Goal: Information Seeking & Learning: Learn about a topic

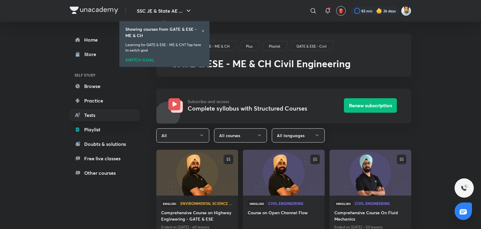
click at [203, 32] on icon at bounding box center [203, 31] width 4 height 4
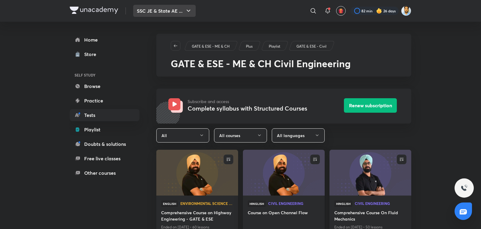
click at [164, 14] on button "SSC JE & State AE ..." at bounding box center [164, 11] width 63 height 12
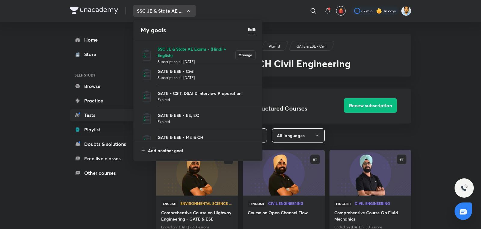
click at [166, 54] on p "SSC JE & State AE Exams - (Hindi + English)" at bounding box center [197, 52] width 78 height 13
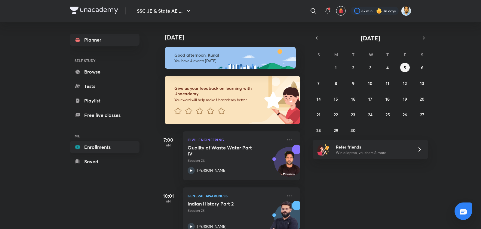
click at [107, 143] on link "Enrollments" at bounding box center [105, 147] width 70 height 12
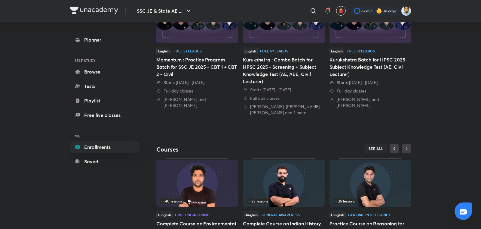
scroll to position [169, 0]
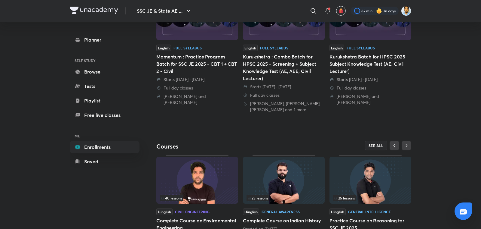
click at [185, 66] on div "Momentum : Practice Program Batch for SSC JE 2025 - CBT 1 + CBT 2 - Civil" at bounding box center [197, 64] width 82 height 22
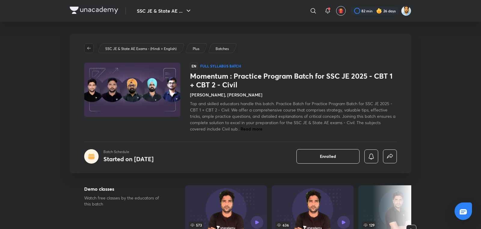
click at [88, 48] on icon "button" at bounding box center [89, 48] width 4 height 3
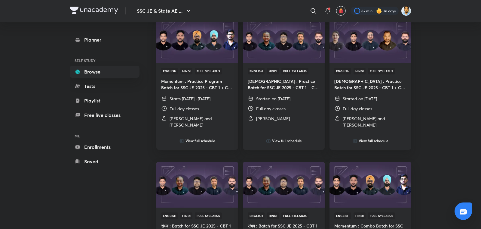
scroll to position [215, 0]
click at [96, 150] on link "Enrollments" at bounding box center [105, 147] width 70 height 12
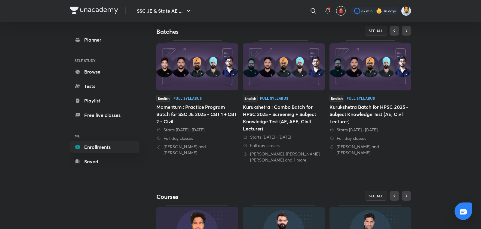
scroll to position [115, 0]
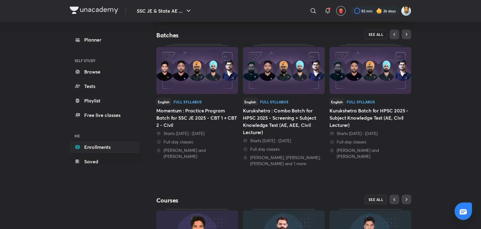
click at [368, 32] on button "SEE ALL" at bounding box center [376, 34] width 23 height 10
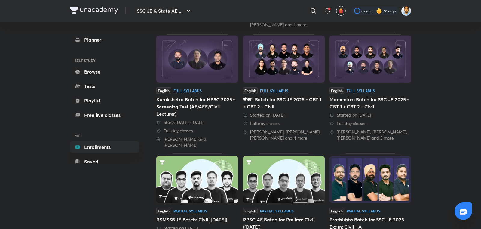
scroll to position [179, 0]
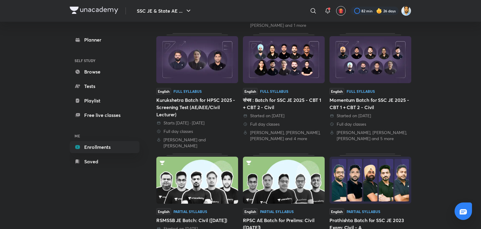
click at [373, 115] on div "Started on 11 Jul 2025" at bounding box center [371, 116] width 82 height 6
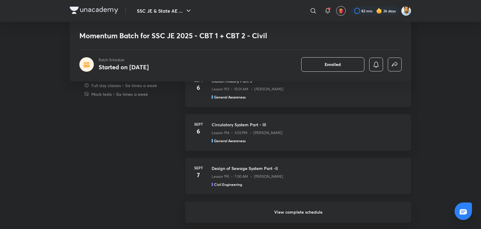
scroll to position [428, 0]
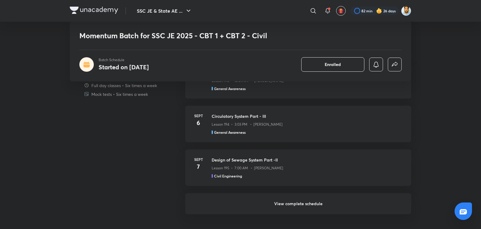
click at [300, 206] on h6 "View complete schedule" at bounding box center [298, 203] width 226 height 21
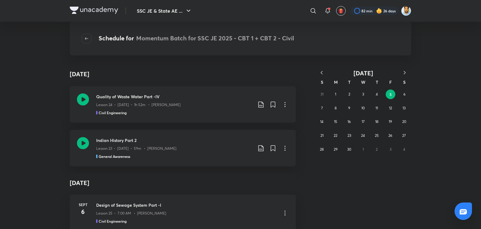
click at [321, 72] on icon "button" at bounding box center [322, 72] width 2 height 3
click at [391, 134] on abbr "22" at bounding box center [391, 135] width 4 height 5
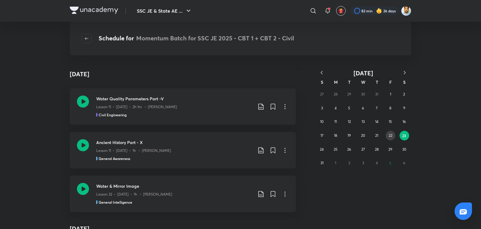
scroll to position [236, 0]
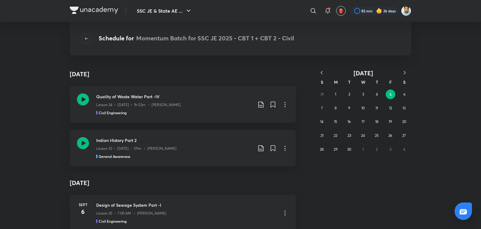
click at [323, 71] on icon "button" at bounding box center [322, 73] width 6 height 6
click at [389, 140] on button "22" at bounding box center [391, 136] width 10 height 10
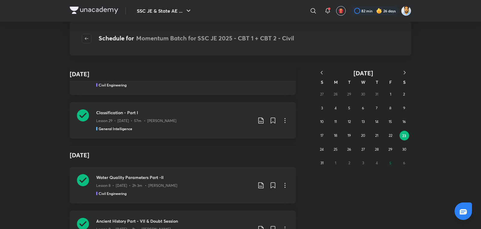
scroll to position [2440, 0]
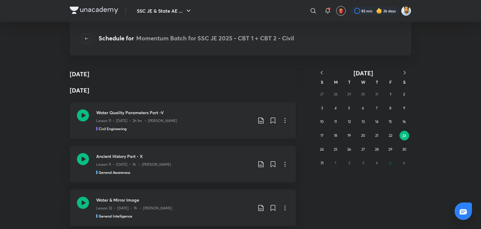
click at [89, 118] on div "Water Quality Parameters Part -V Lesson 11 • Aug 23 • 2h 1m • Praveen Kumar Civ…" at bounding box center [183, 120] width 226 height 36
